Goal: Task Accomplishment & Management: Manage account settings

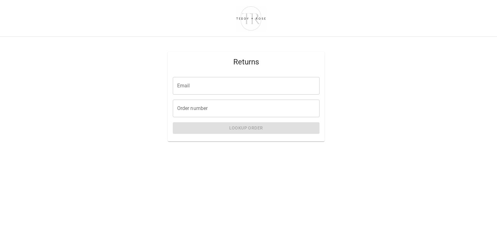
click at [239, 84] on input "Email" at bounding box center [246, 86] width 147 height 18
type input "**********"
click at [222, 110] on input "Order number" at bounding box center [246, 108] width 147 height 18
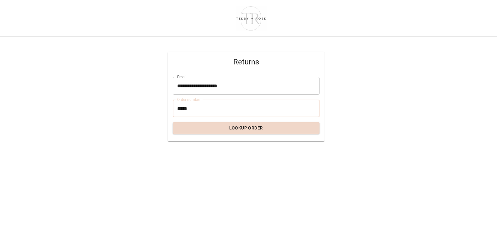
type input "*****"
click at [265, 128] on button "Lookup Order" at bounding box center [246, 128] width 147 height 12
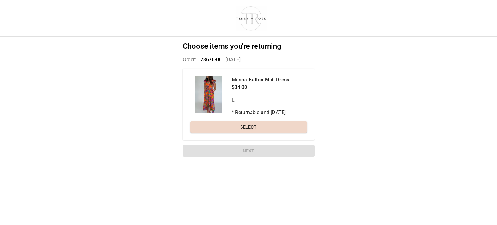
click at [265, 128] on button "Select" at bounding box center [249, 127] width 117 height 12
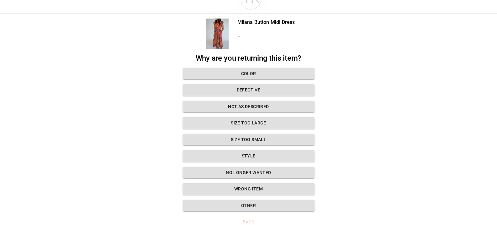
scroll to position [29, 0]
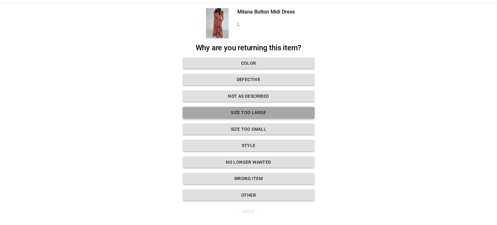
click at [250, 113] on button "Size too large" at bounding box center [249, 113] width 132 height 12
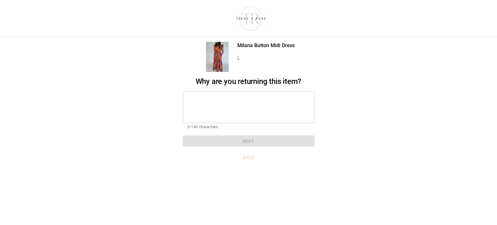
scroll to position [5, 0]
click at [247, 100] on textarea at bounding box center [248, 107] width 123 height 22
type textarea "*"
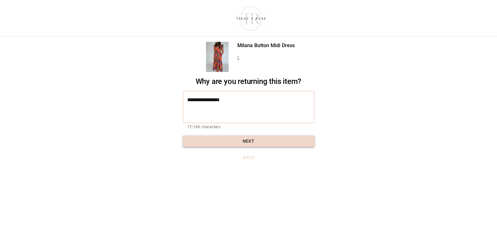
type textarea "**********"
click at [245, 135] on button "Next" at bounding box center [249, 141] width 132 height 12
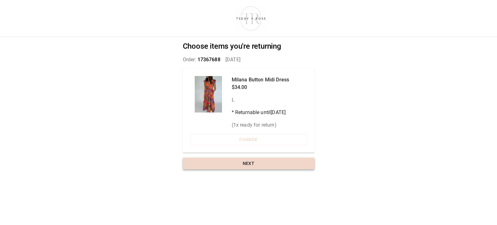
click at [258, 161] on button "Next" at bounding box center [249, 164] width 132 height 12
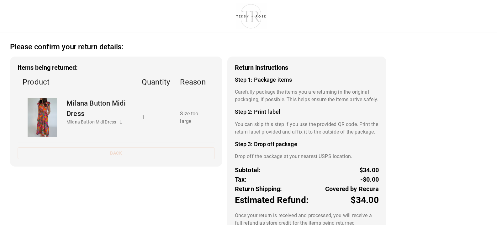
scroll to position [46, 0]
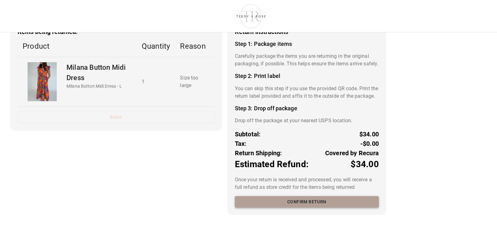
click at [315, 203] on button "Confirm return" at bounding box center [307, 202] width 144 height 12
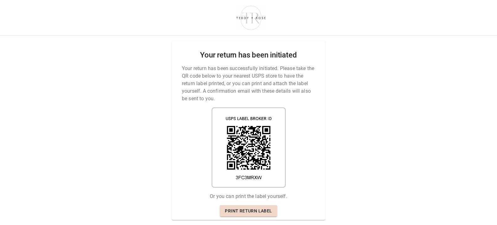
scroll to position [0, 0]
